Goal: Information Seeking & Learning: Learn about a topic

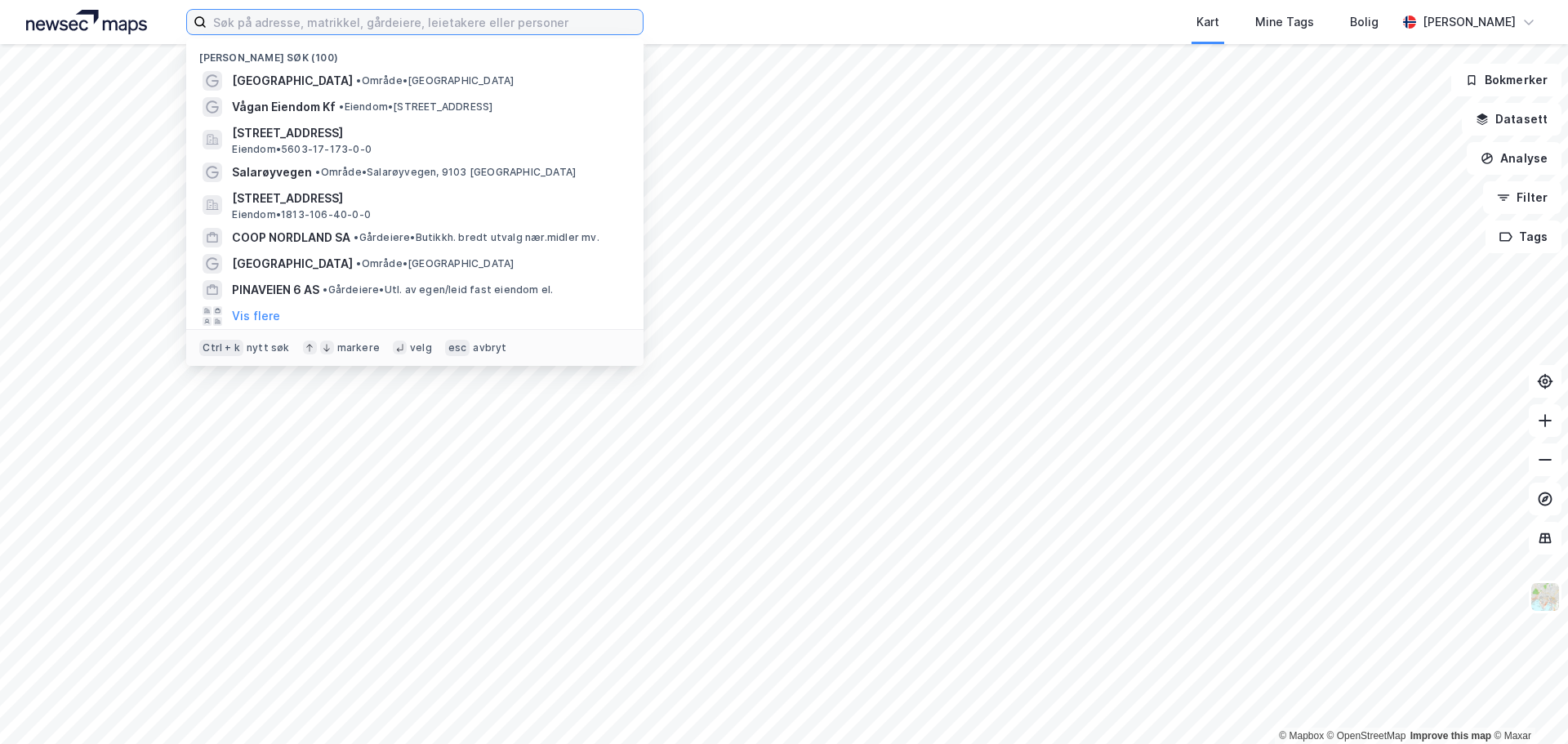
click at [389, 32] on input at bounding box center [424, 22] width 436 height 24
click at [397, 25] on input at bounding box center [424, 22] width 436 height 24
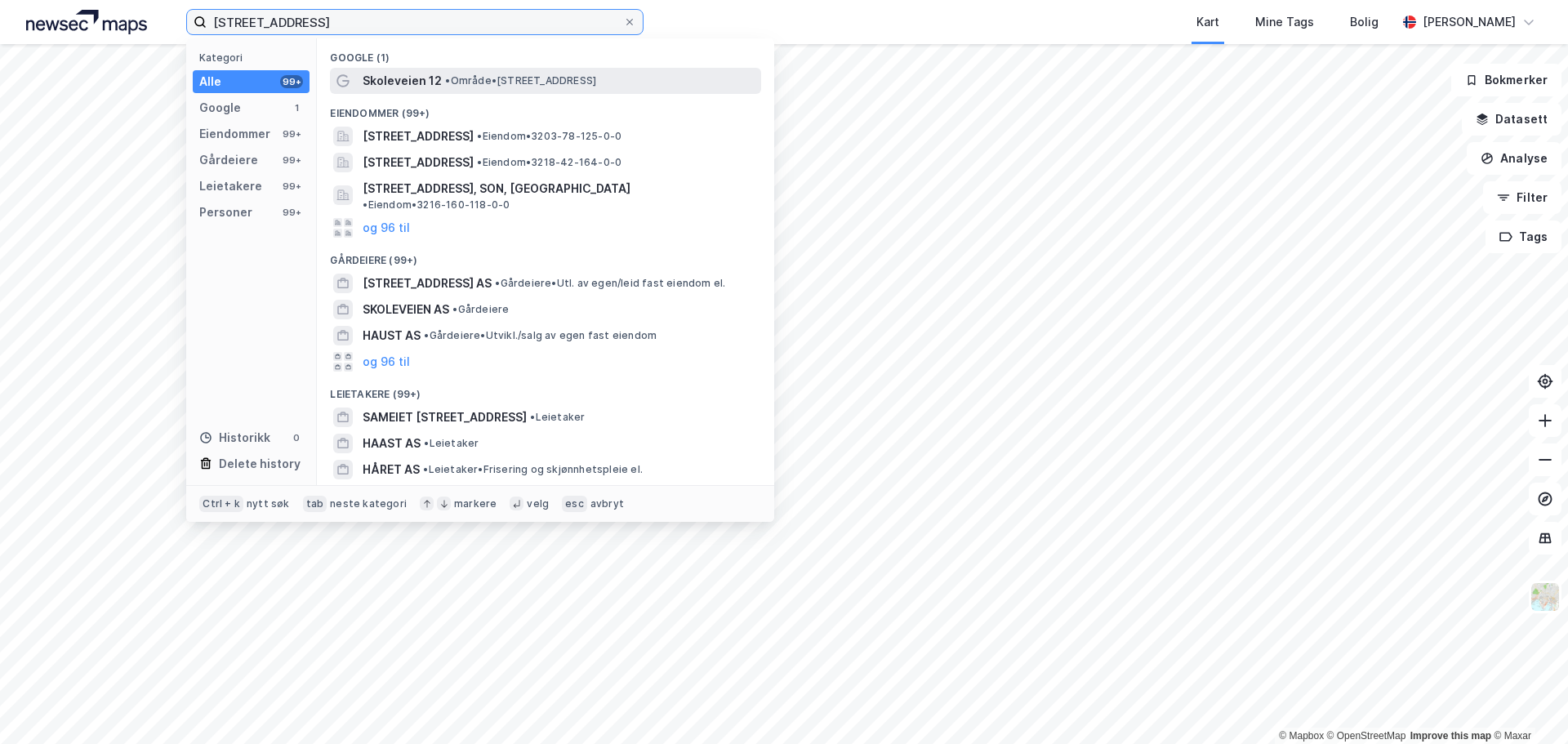
type input "[STREET_ADDRESS]"
click at [401, 82] on span "Skoleveien 12" at bounding box center [402, 81] width 79 height 20
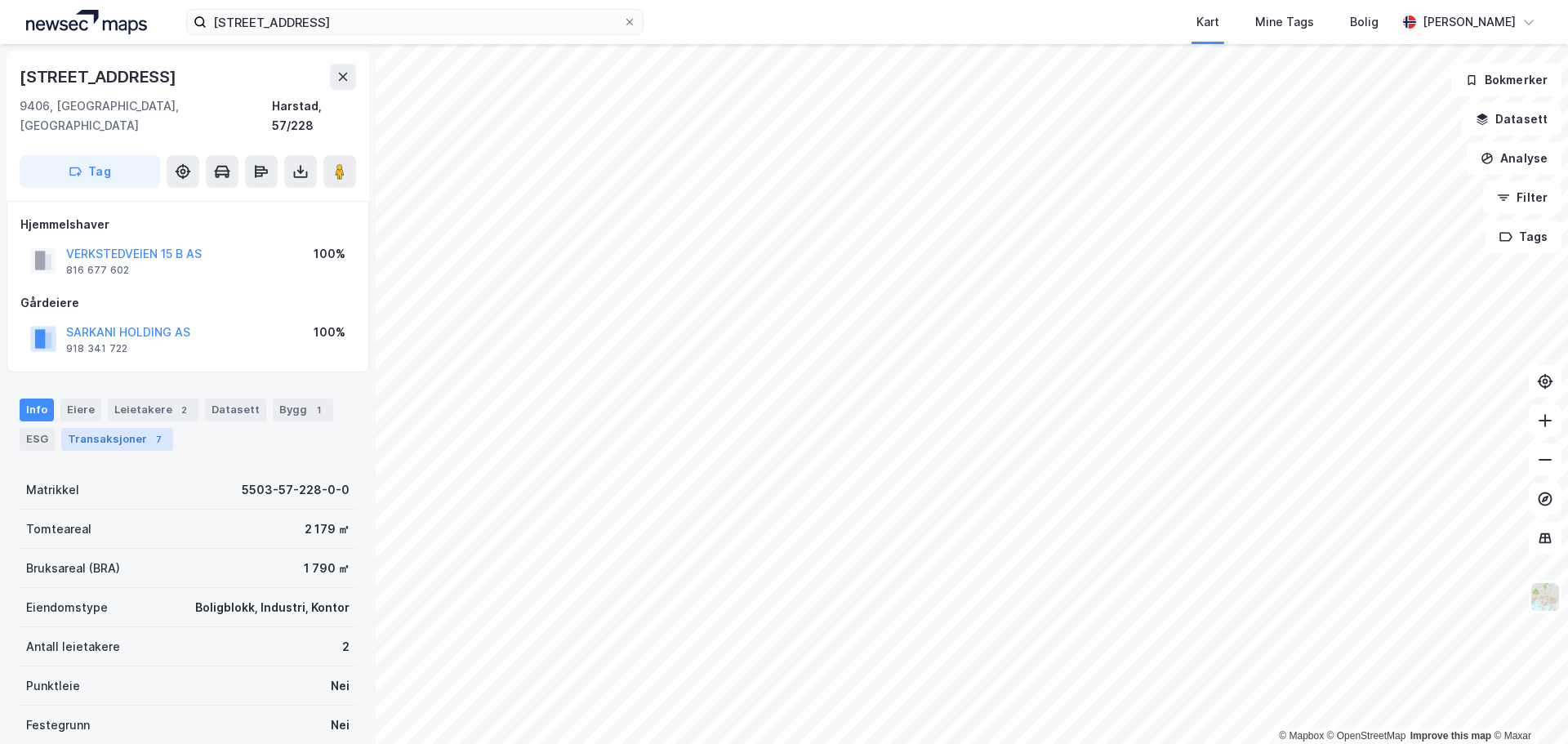
click at [109, 427] on div "Transaksjoner 7" at bounding box center [117, 438] width 112 height 22
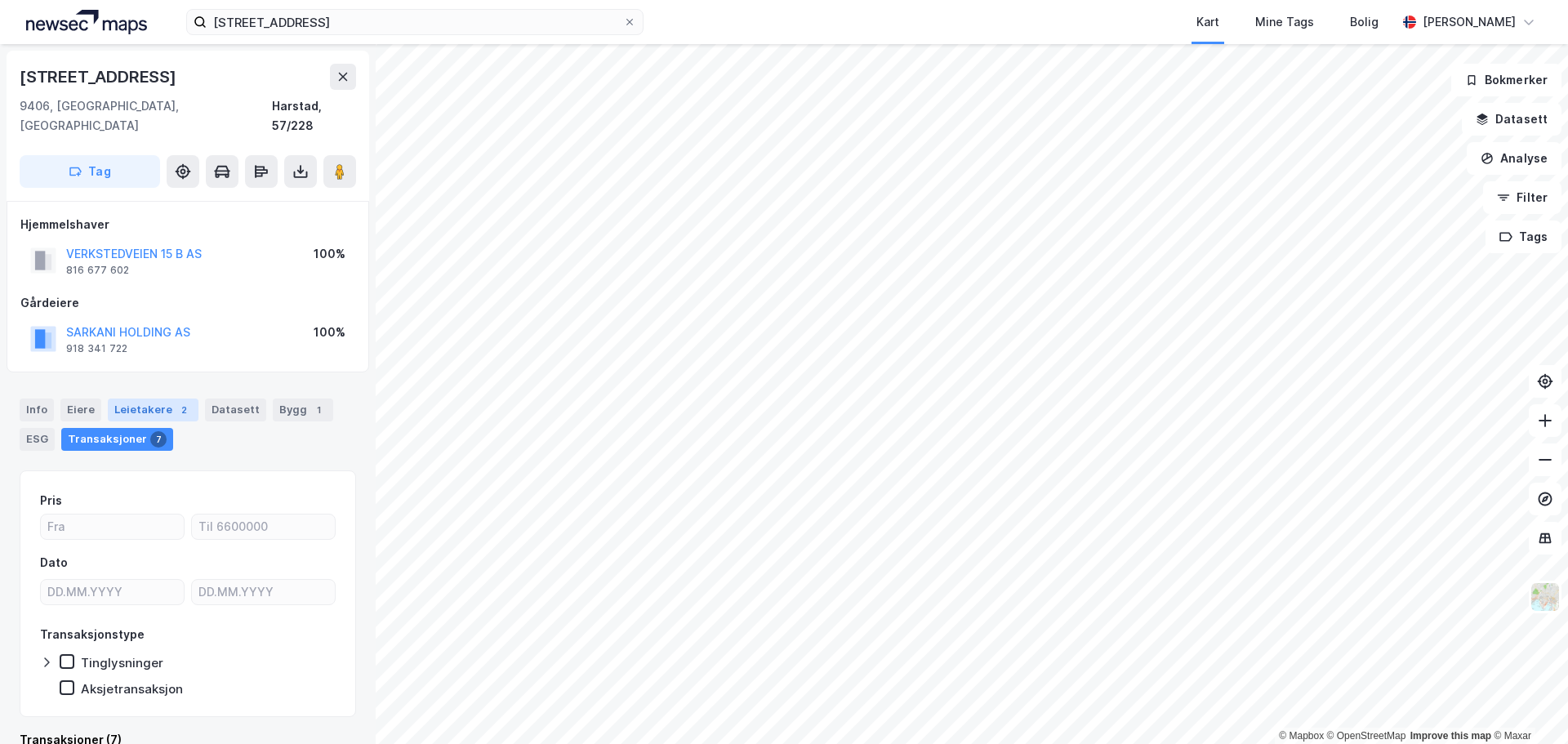
click at [145, 398] on div "Leietakere 2" at bounding box center [153, 409] width 91 height 22
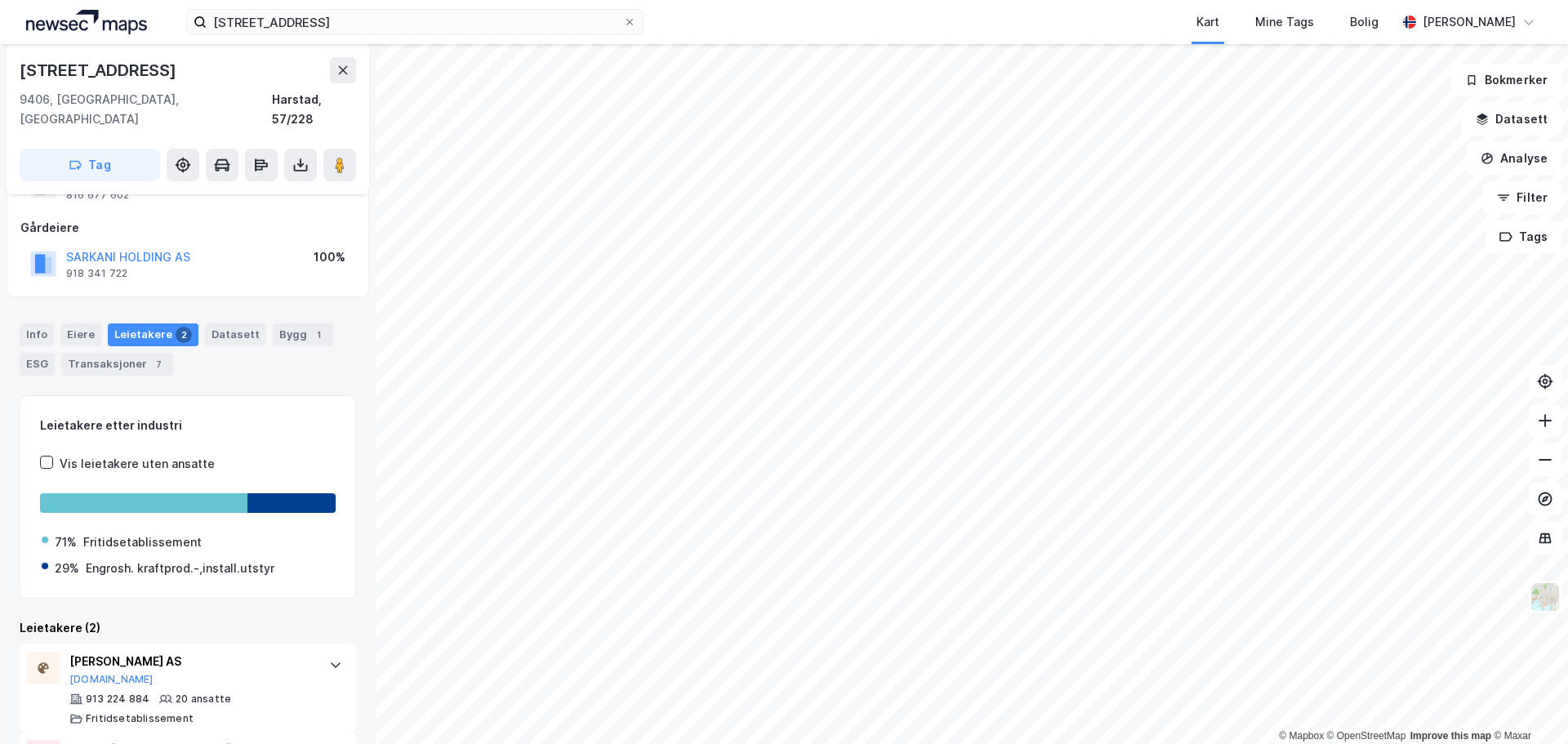
scroll to position [152, 0]
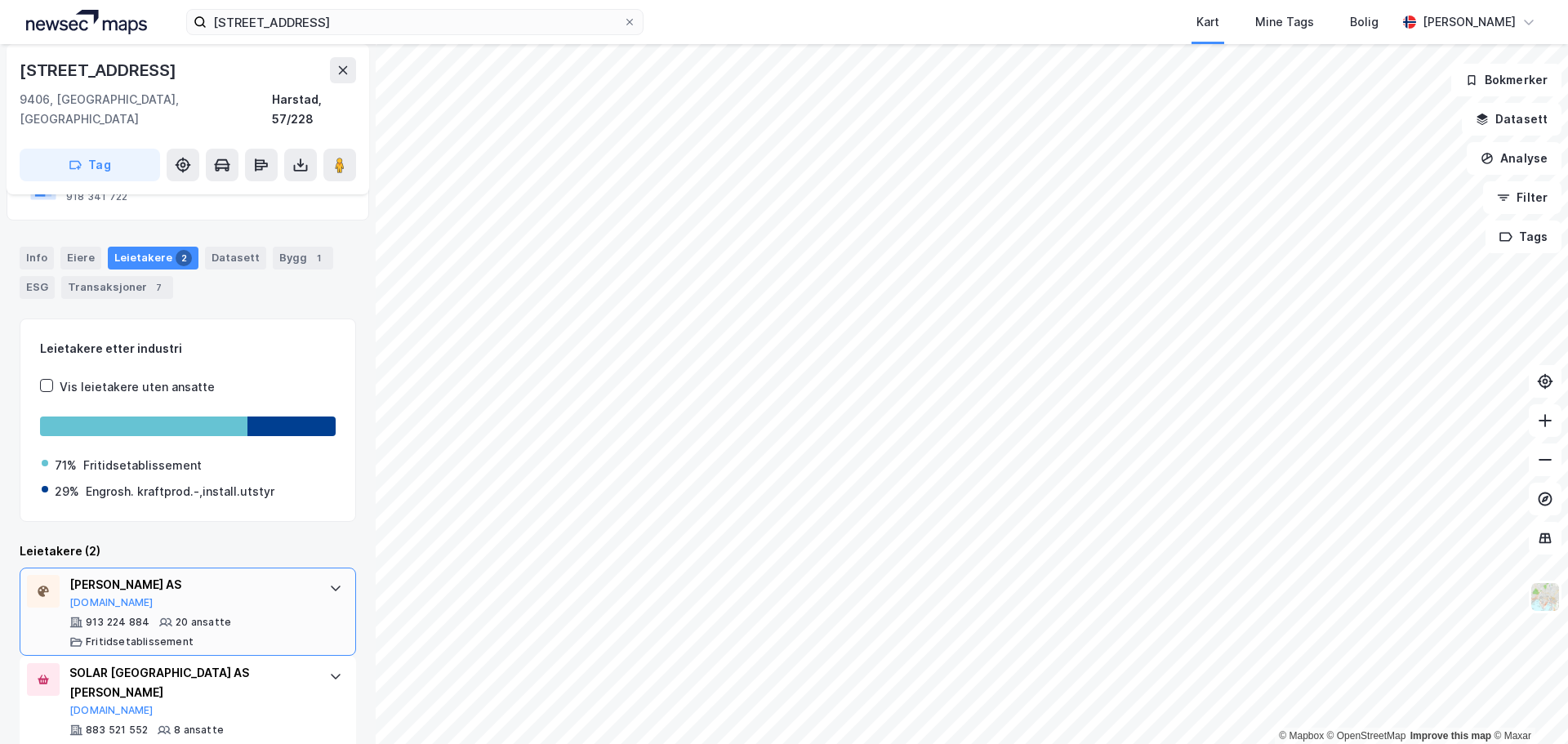
click at [124, 575] on div "[PERSON_NAME] AS" at bounding box center [191, 585] width 243 height 20
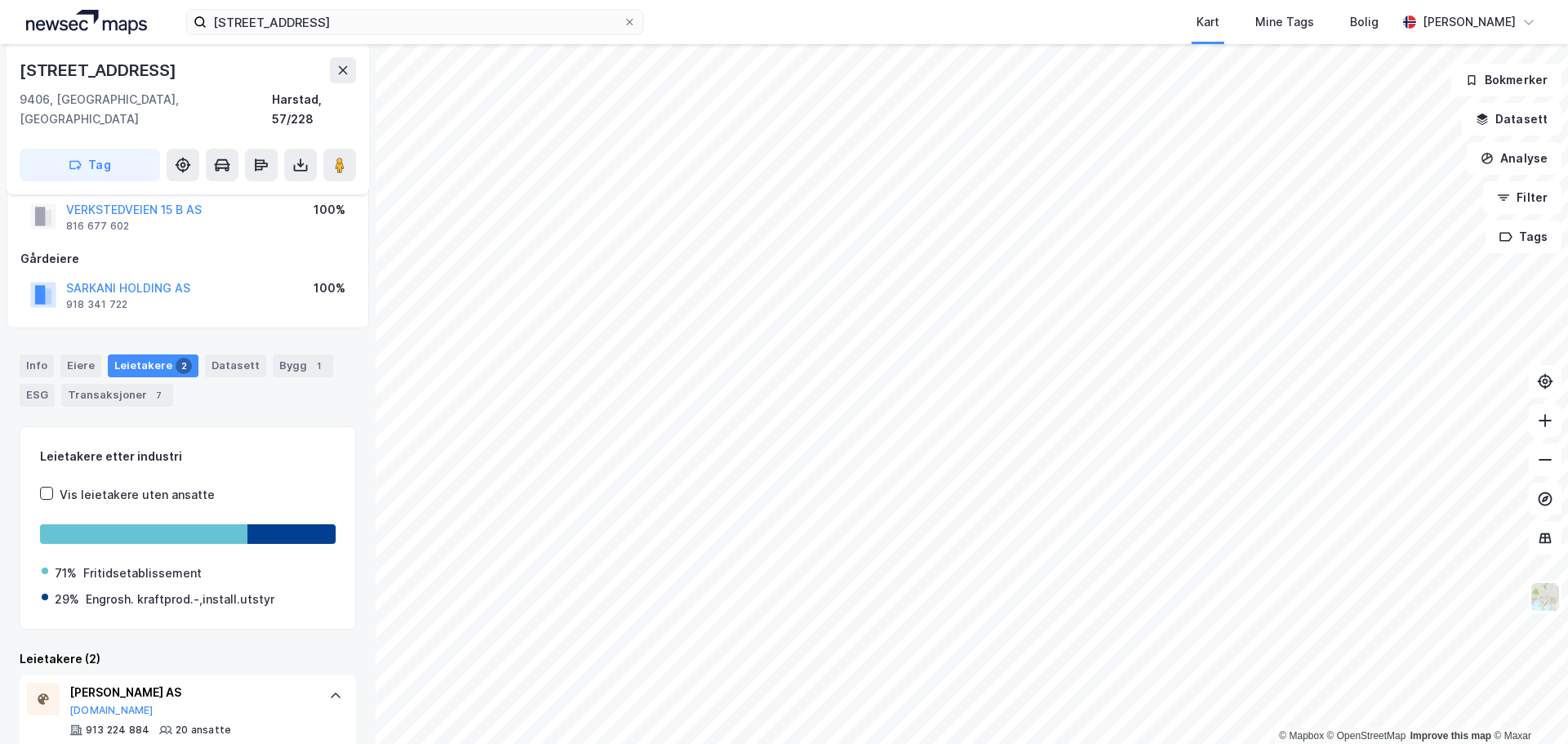
scroll to position [43, 0]
click at [0, 0] on button "SARKANI HOLDING AS" at bounding box center [0, 0] width 0 height 0
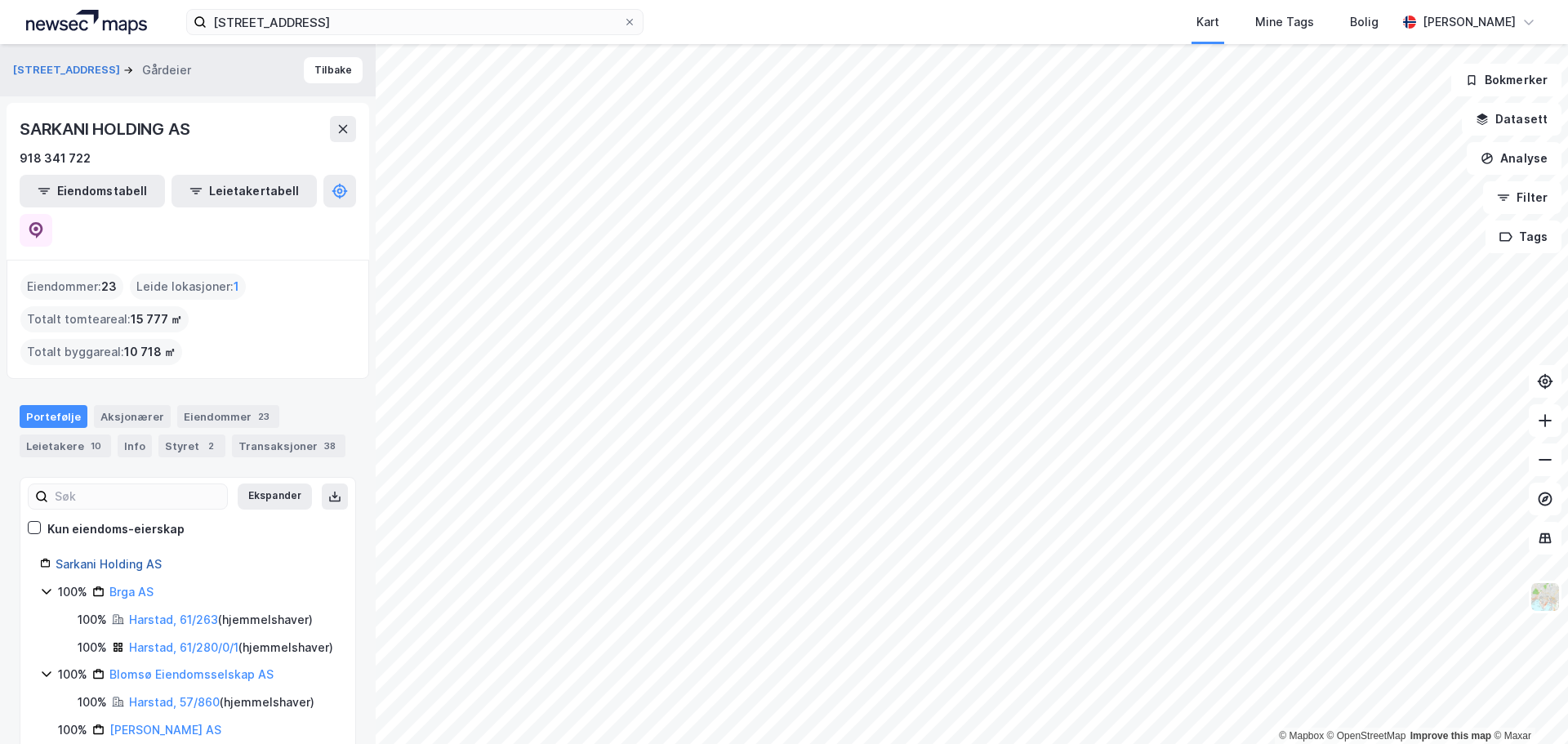
click at [98, 557] on link "Sarkani Holding AS" at bounding box center [108, 563] width 106 height 14
click at [44, 222] on icon at bounding box center [36, 231] width 17 height 17
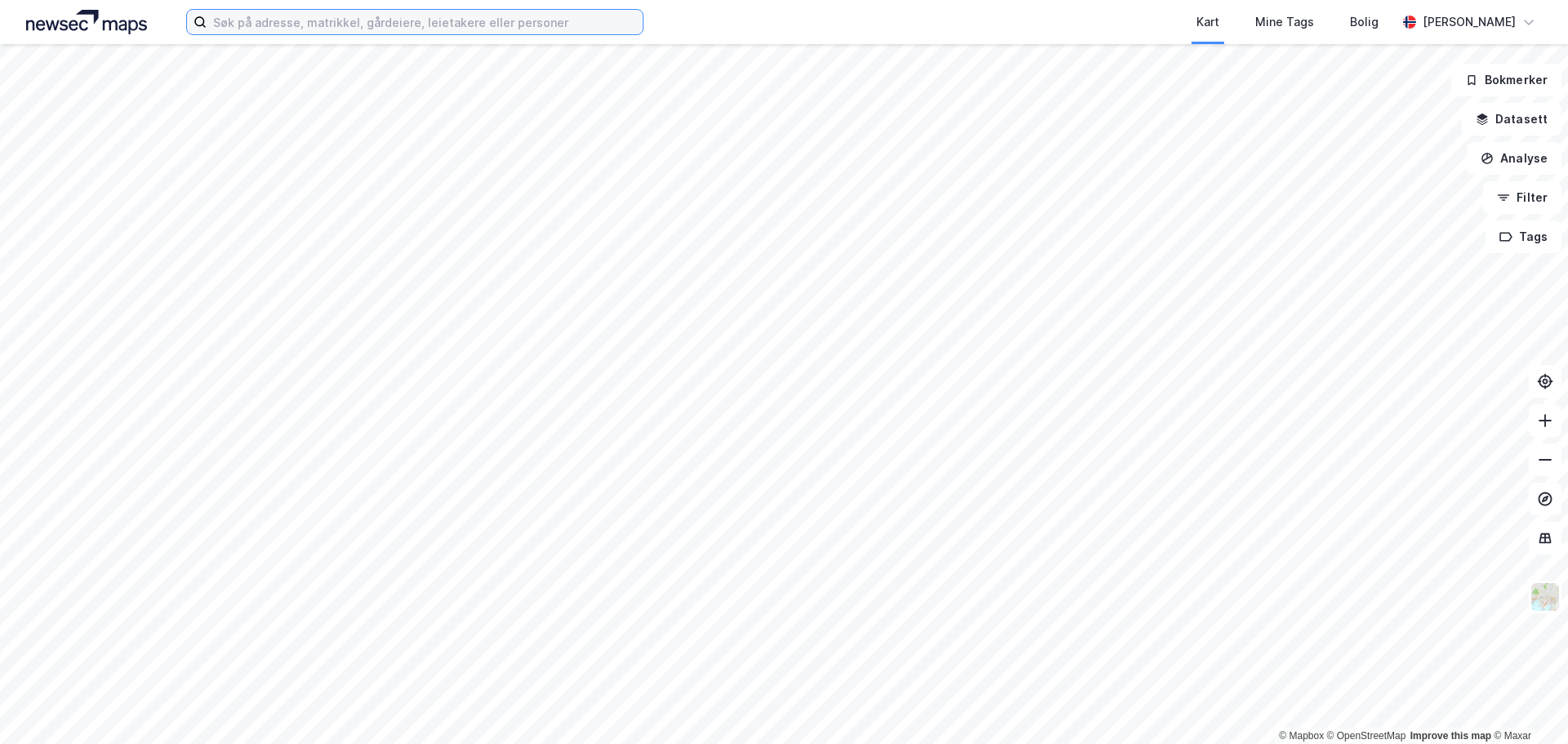
click at [293, 22] on input at bounding box center [424, 22] width 436 height 24
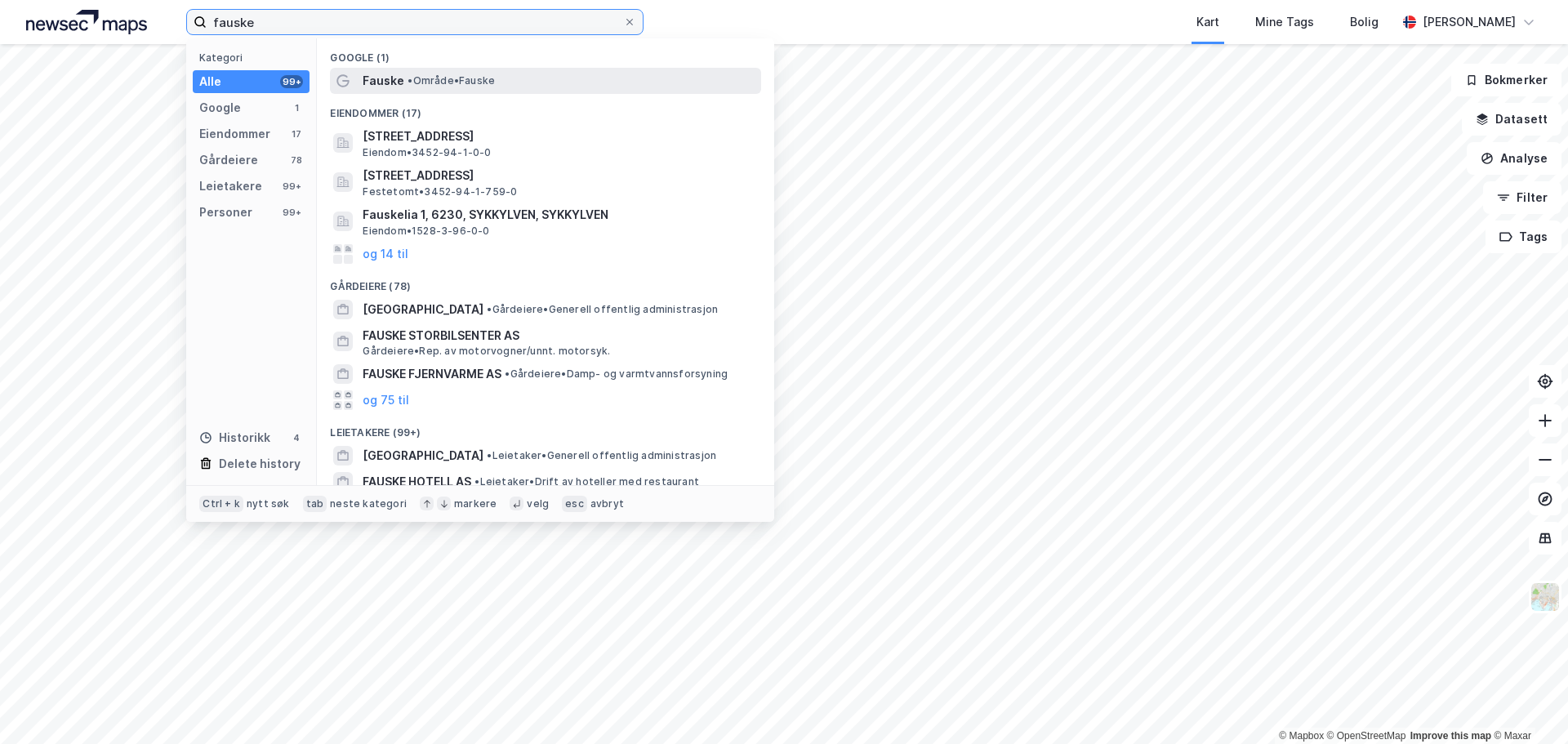
type input "fauske"
click at [413, 86] on span "•" at bounding box center [410, 80] width 5 height 12
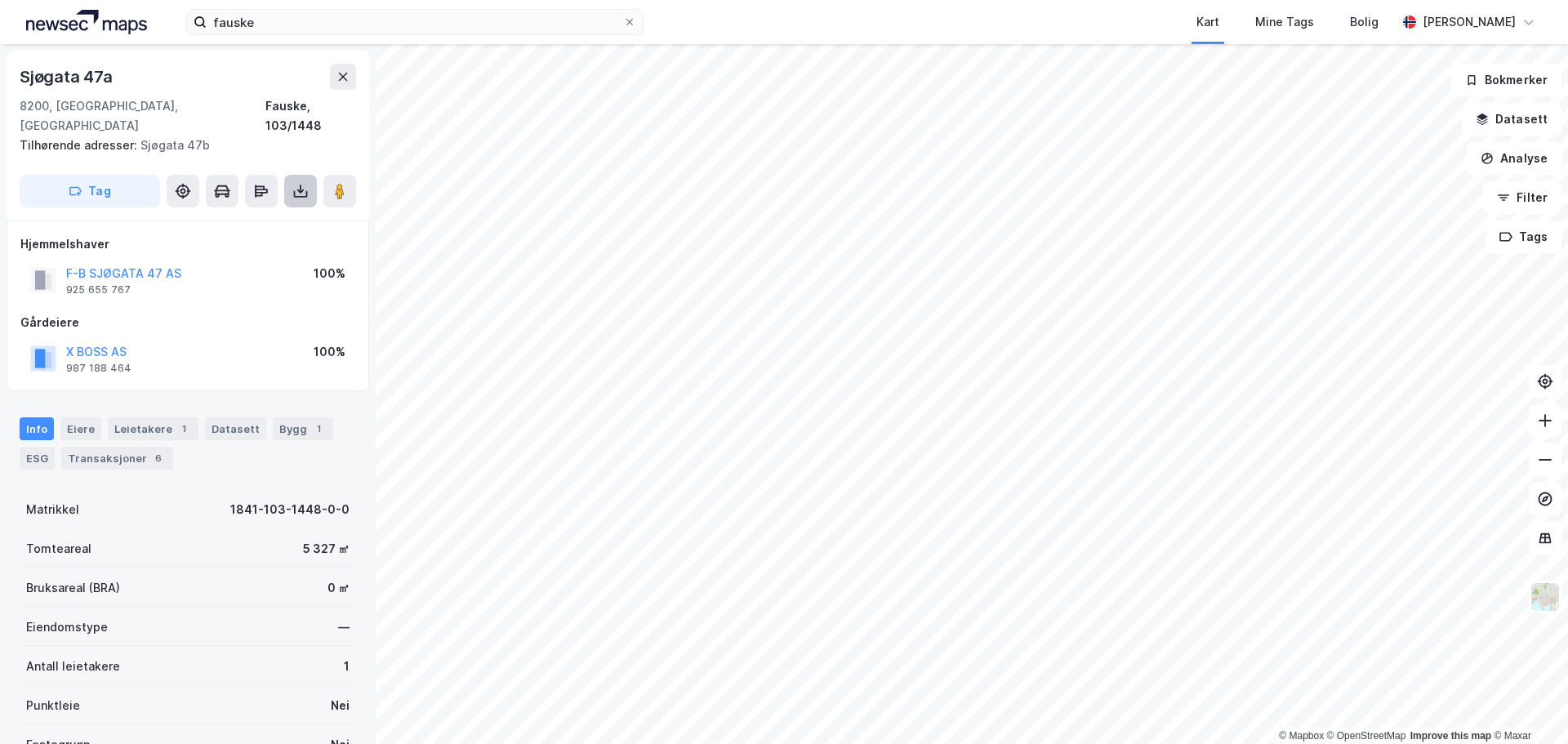
click at [307, 191] on icon at bounding box center [301, 194] width 14 height 7
click at [242, 217] on div "Last ned grunnbok" at bounding box center [220, 224] width 95 height 13
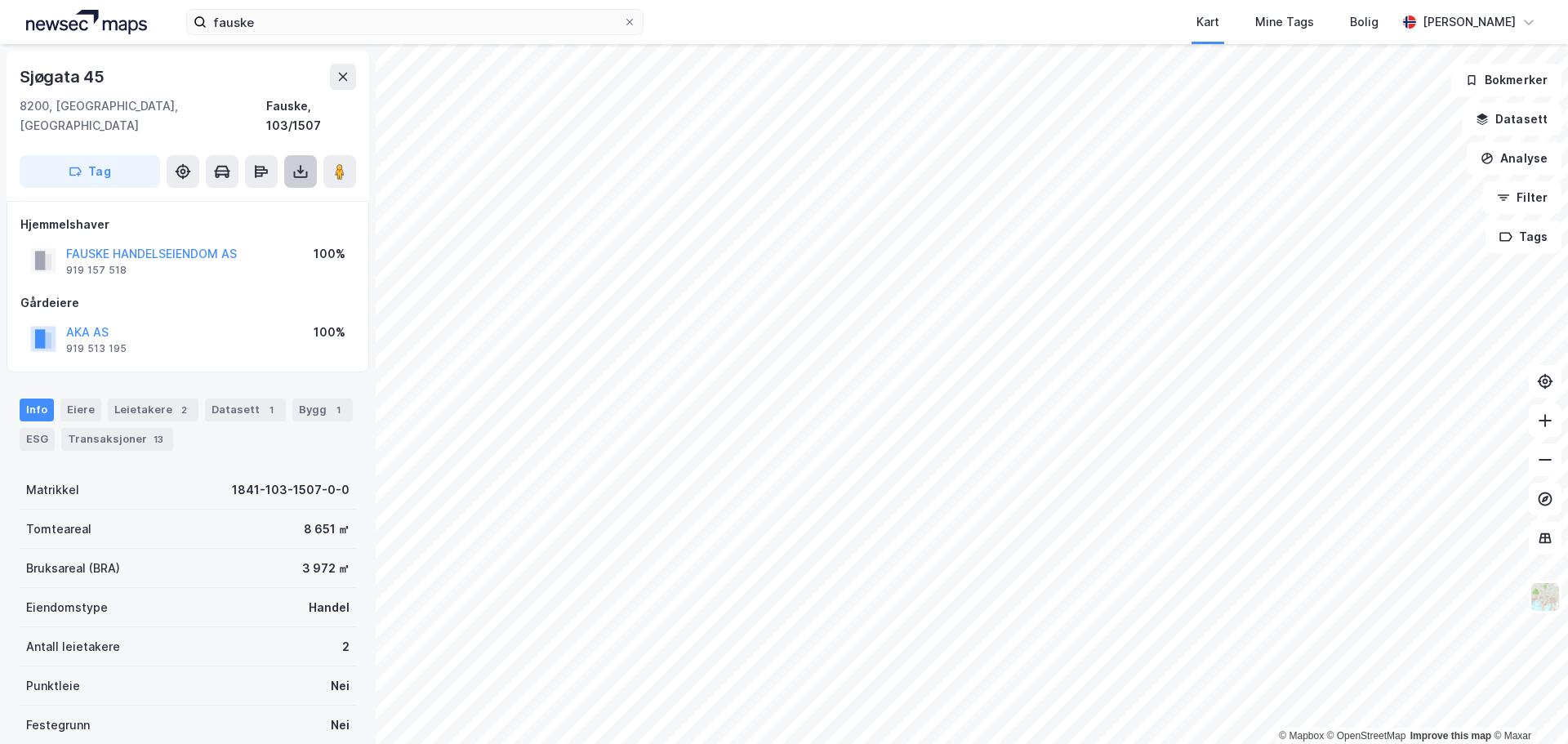
click at [298, 163] on icon at bounding box center [301, 172] width 17 height 17
click at [237, 197] on div "Last ned grunnbok" at bounding box center [220, 204] width 95 height 13
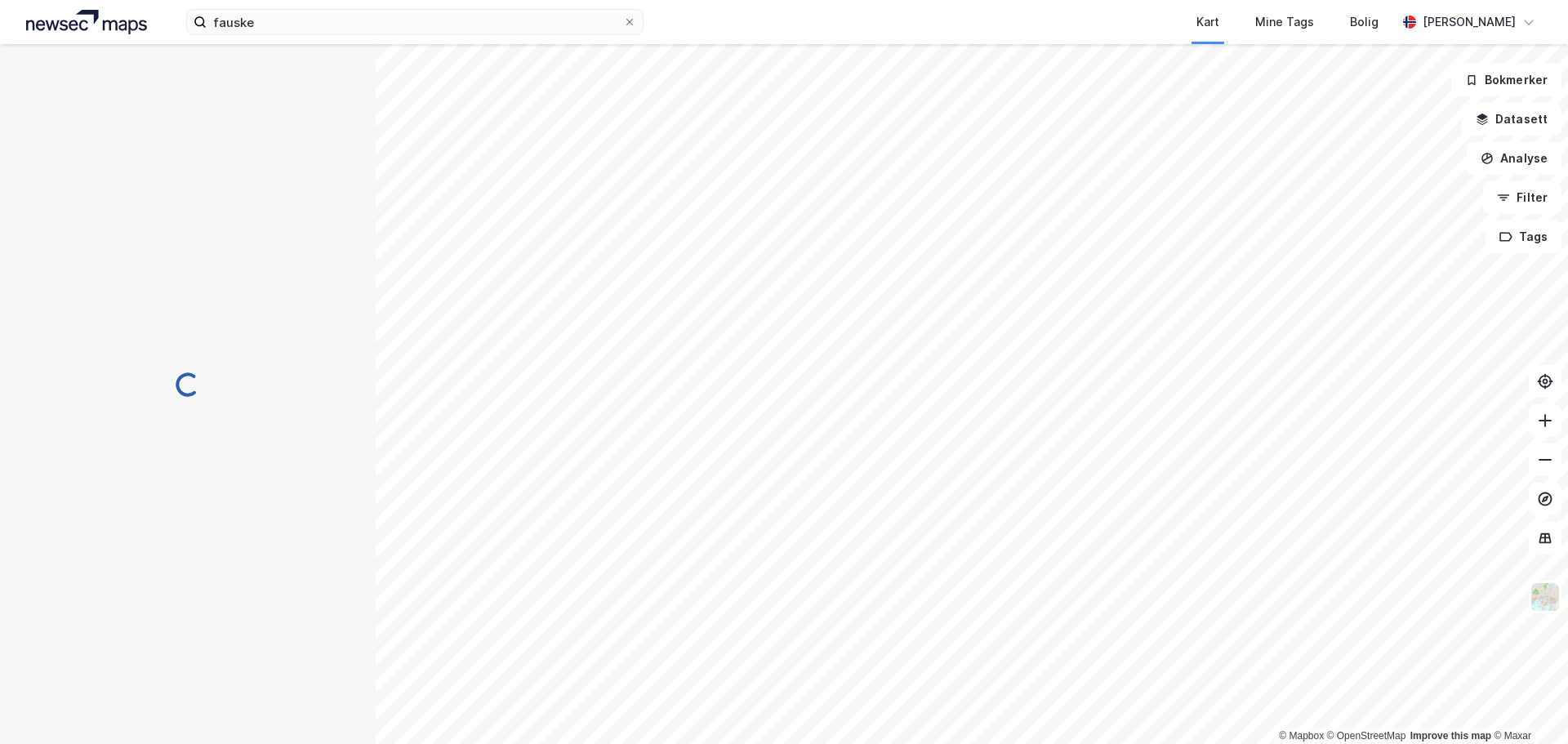
scroll to position [1, 0]
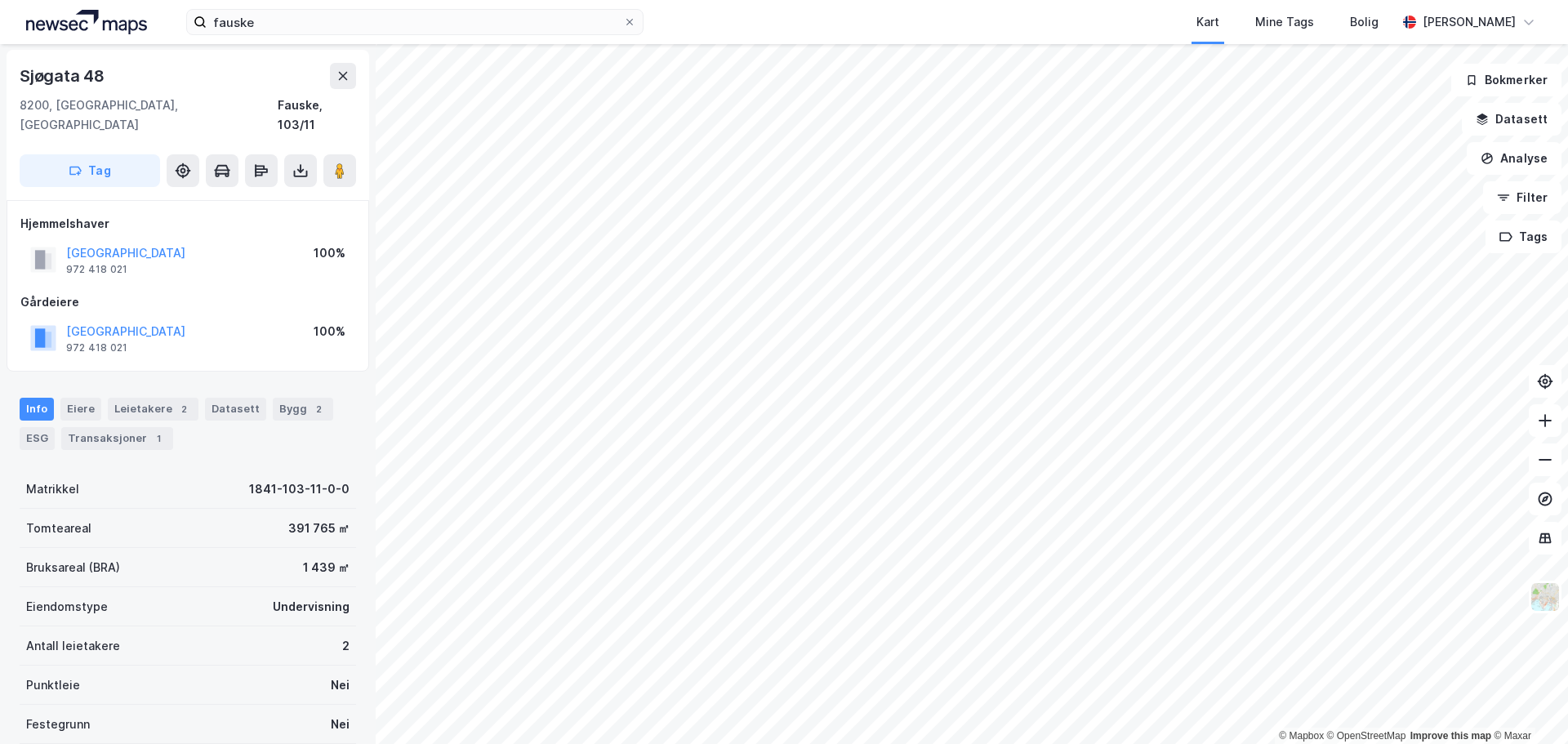
scroll to position [1, 0]
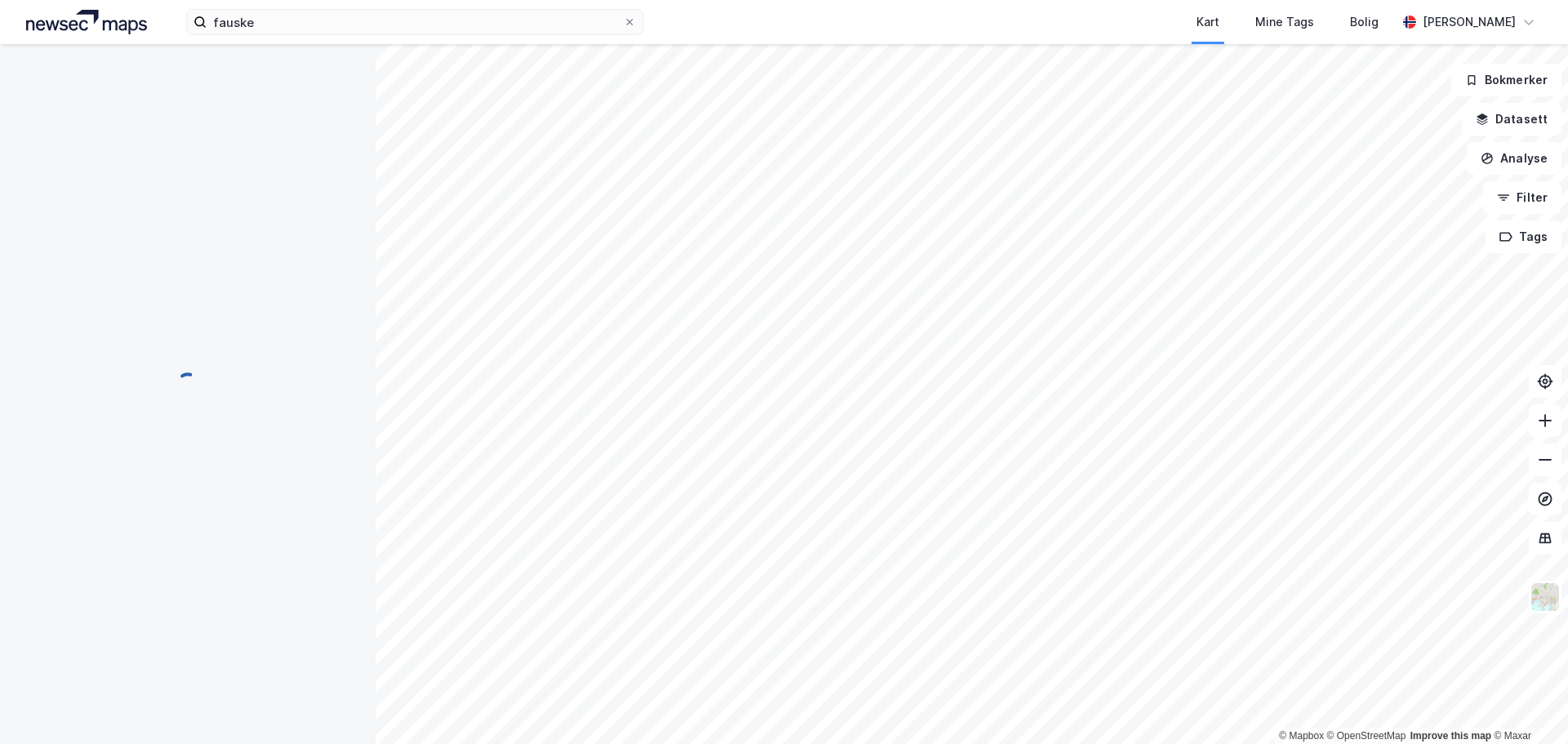
scroll to position [1, 0]
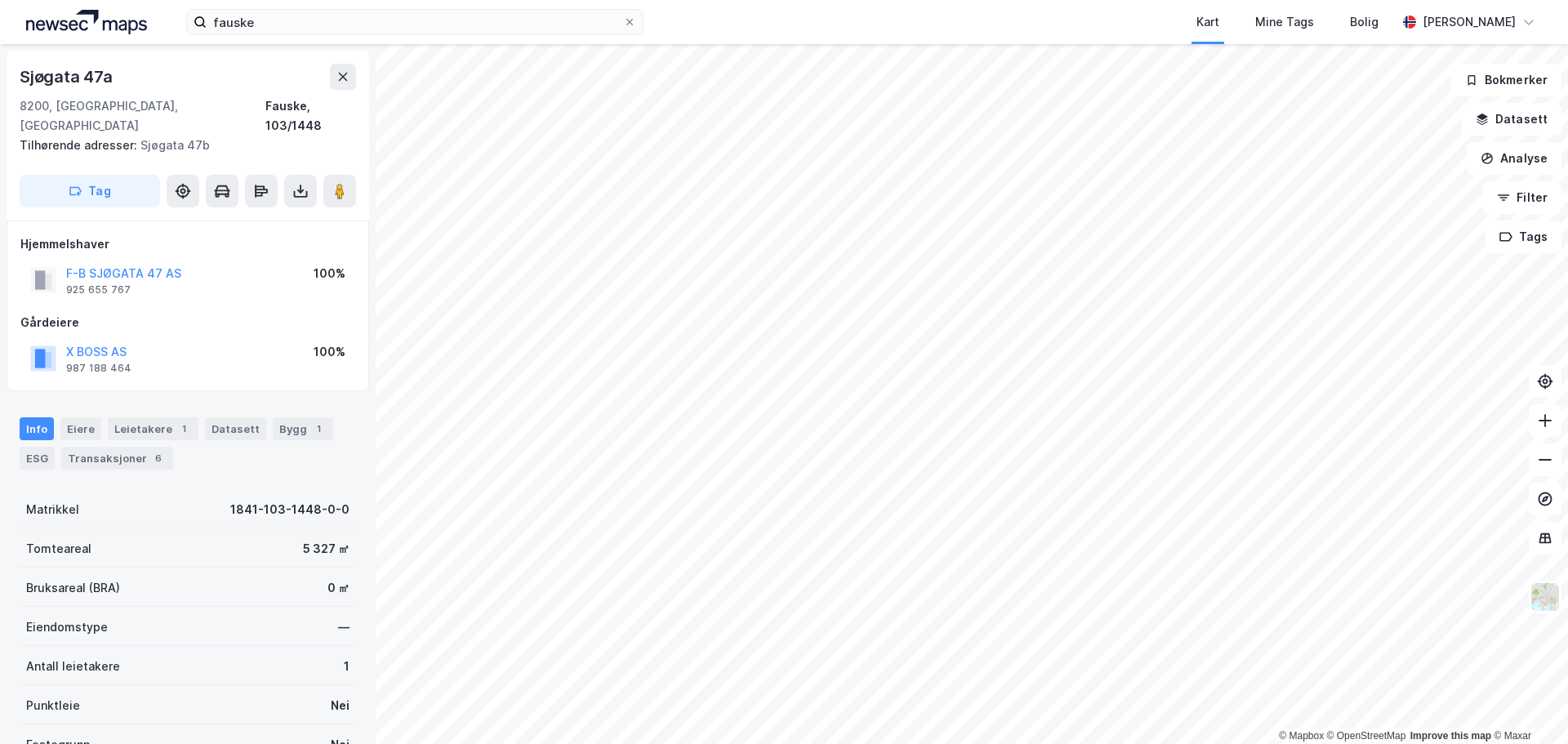
scroll to position [1, 0]
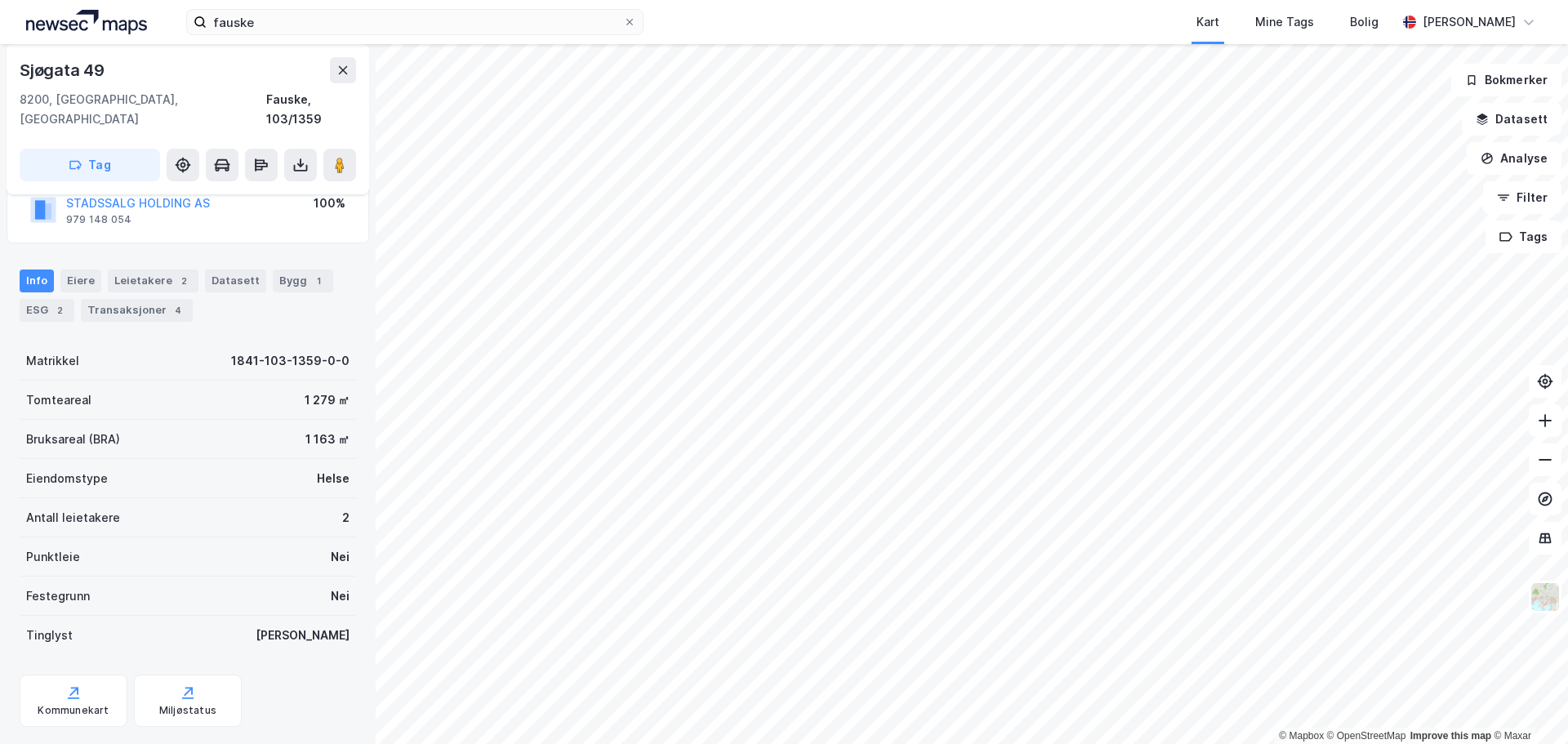
scroll to position [145, 0]
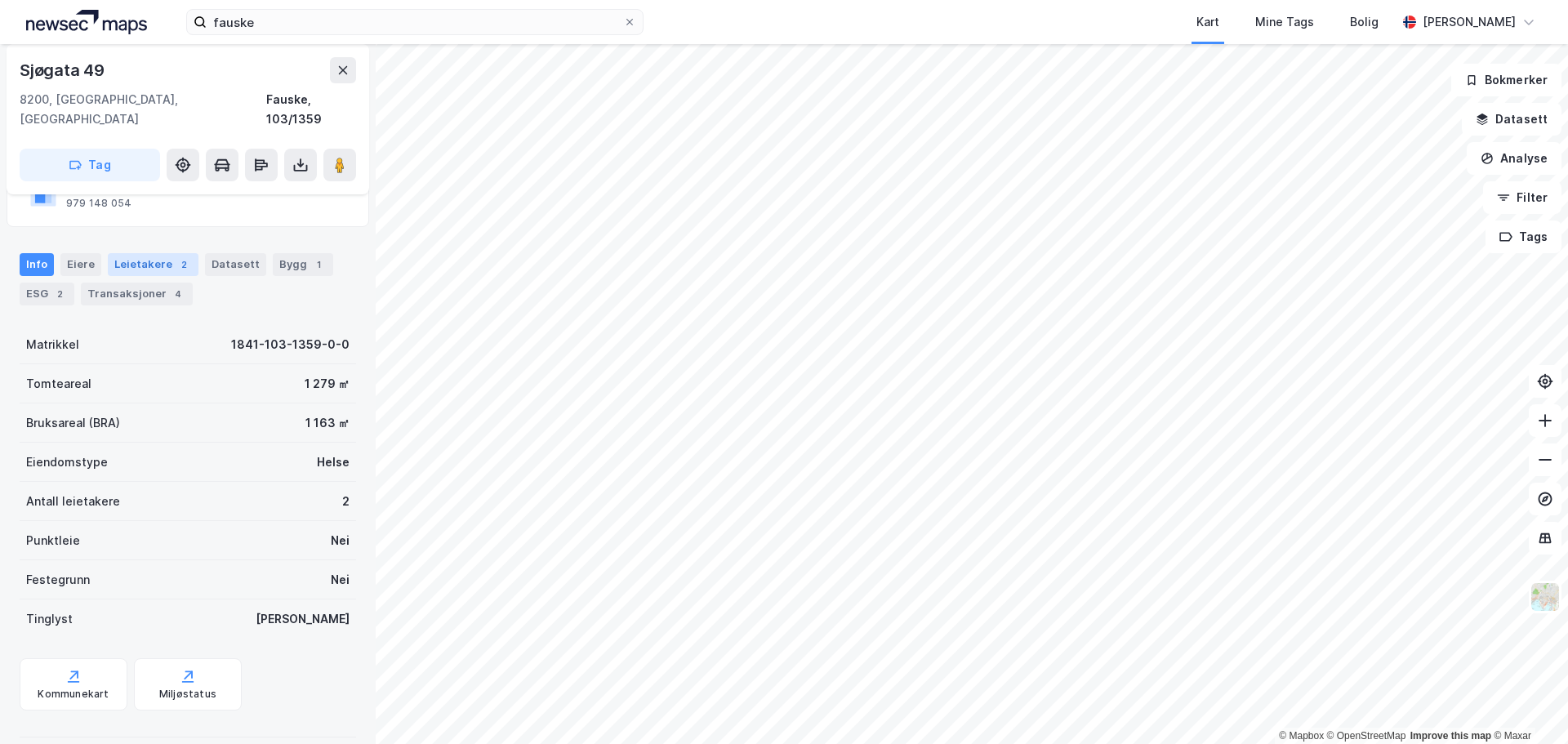
click at [158, 253] on div "Leietakere 2" at bounding box center [153, 264] width 91 height 22
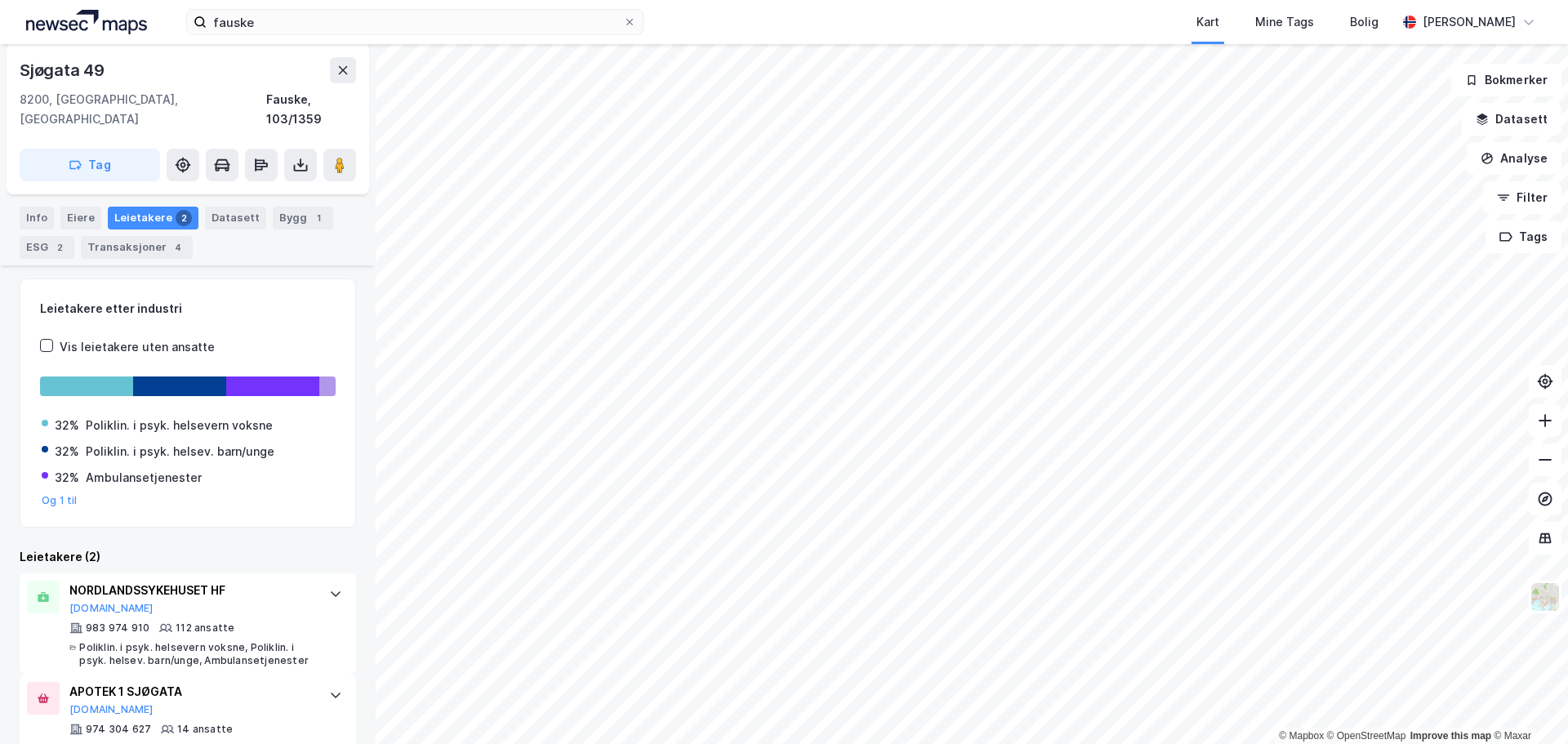
scroll to position [211, 0]
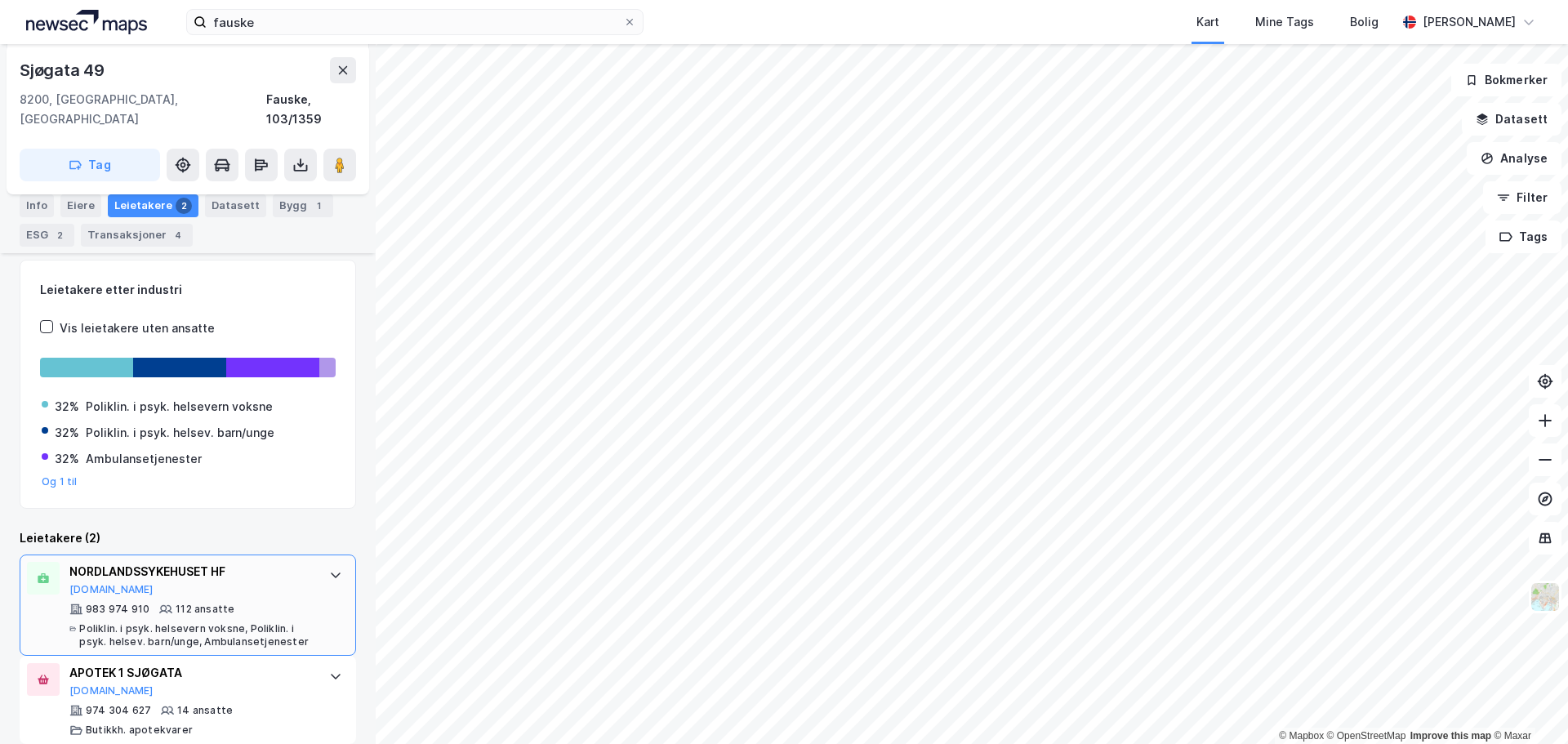
click at [139, 562] on div "NORDLANDSSYKEHUSET HF" at bounding box center [191, 572] width 243 height 20
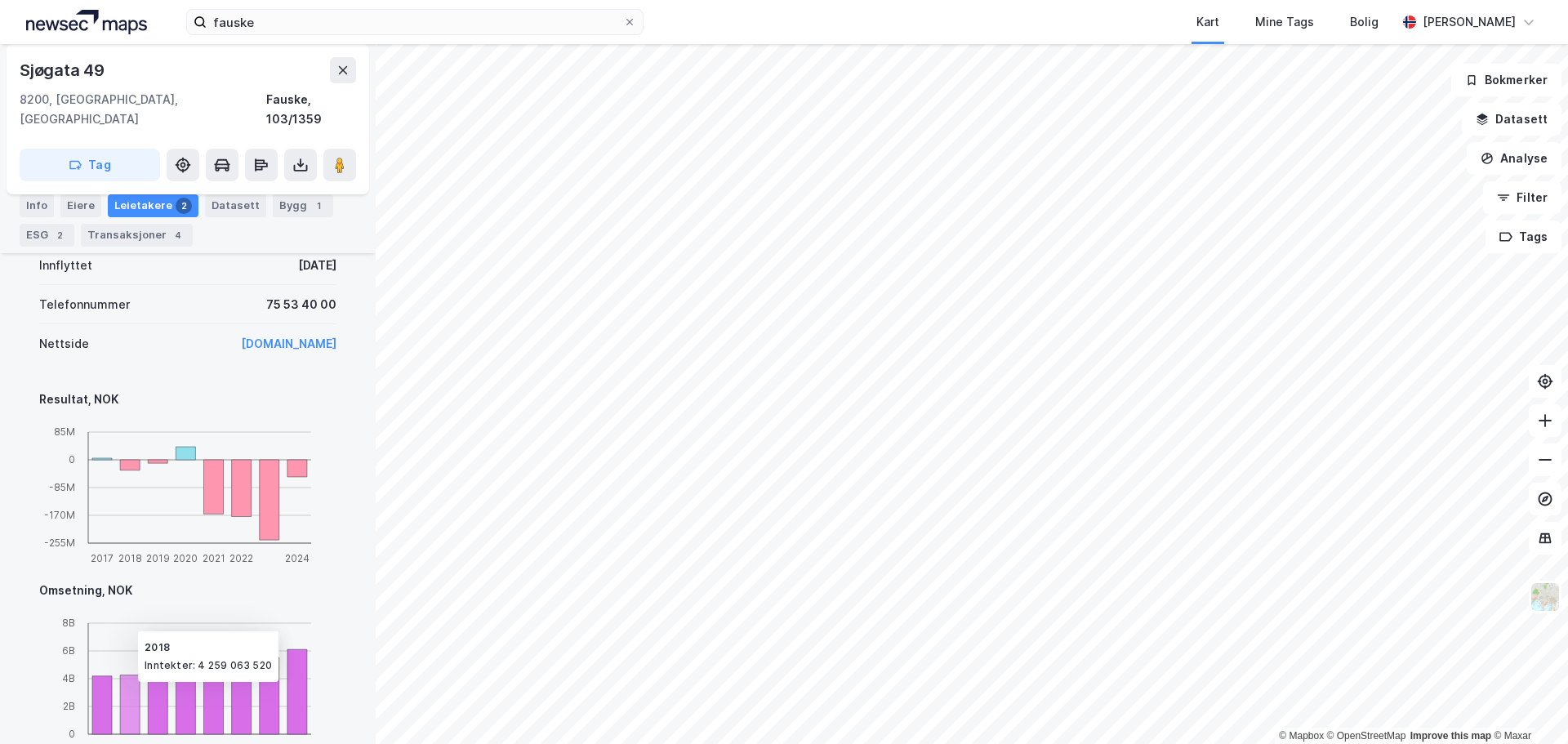
scroll to position [1086, 0]
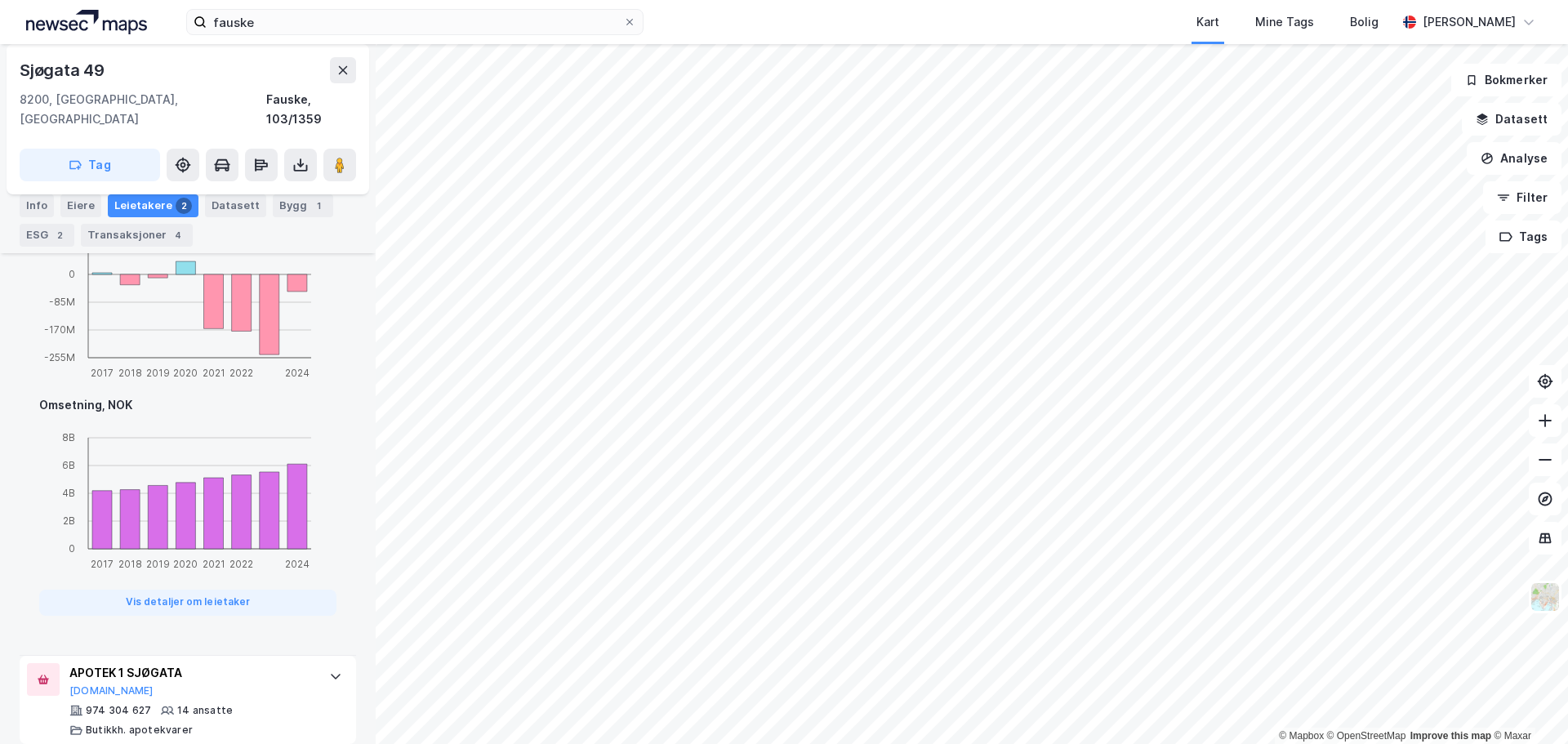
click at [141, 681] on div "APOTEK 1 SJØGATA Brreg.no 974 304 627 14 ansatte Butikkh. apotekvarer" at bounding box center [191, 700] width 243 height 73
